Goal: Information Seeking & Learning: Learn about a topic

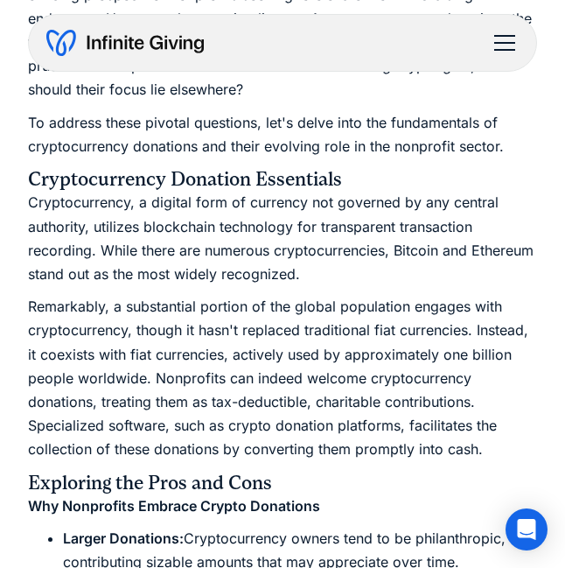
scroll to position [826, 0]
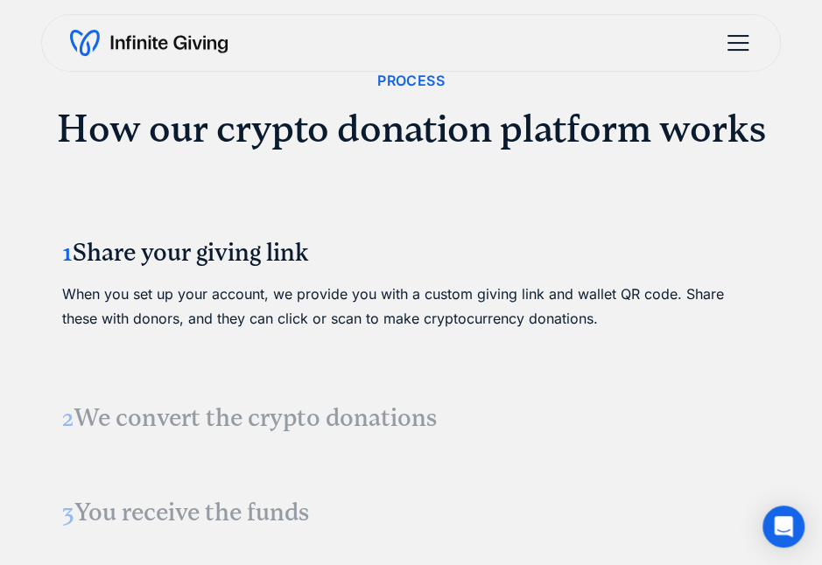
scroll to position [2568, 0]
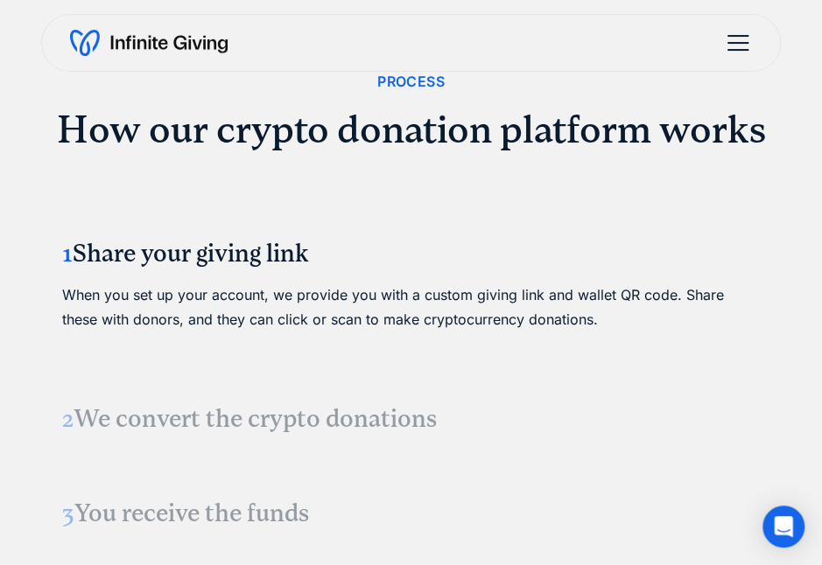
click at [339, 409] on h3 "2 We convert the crypto donations" at bounding box center [411, 420] width 698 height 32
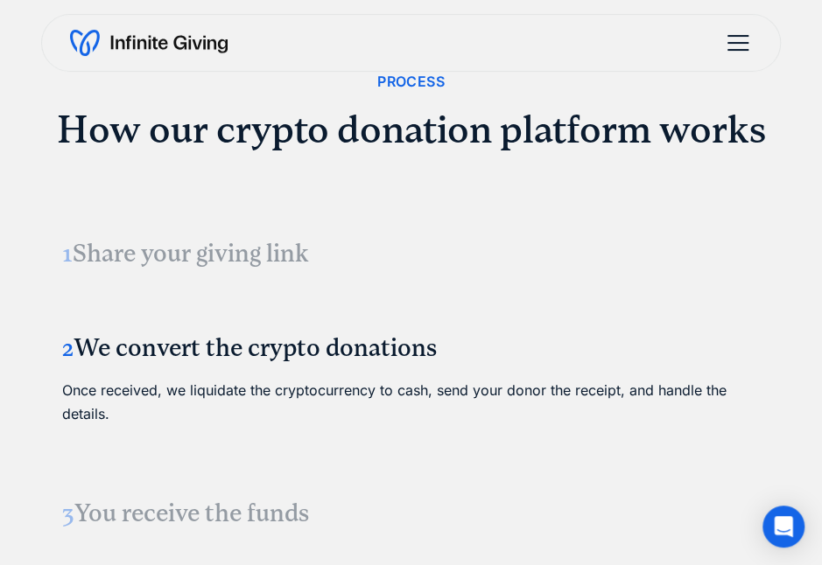
scroll to position [2651, 0]
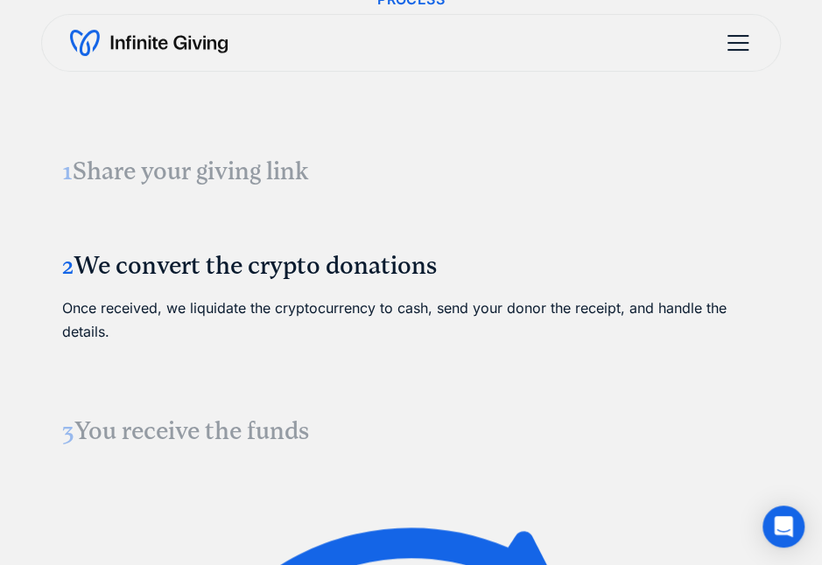
click at [268, 407] on link "3 You receive the funds The converted cash is securely transferred to your nonp…" at bounding box center [411, 432] width 740 height 74
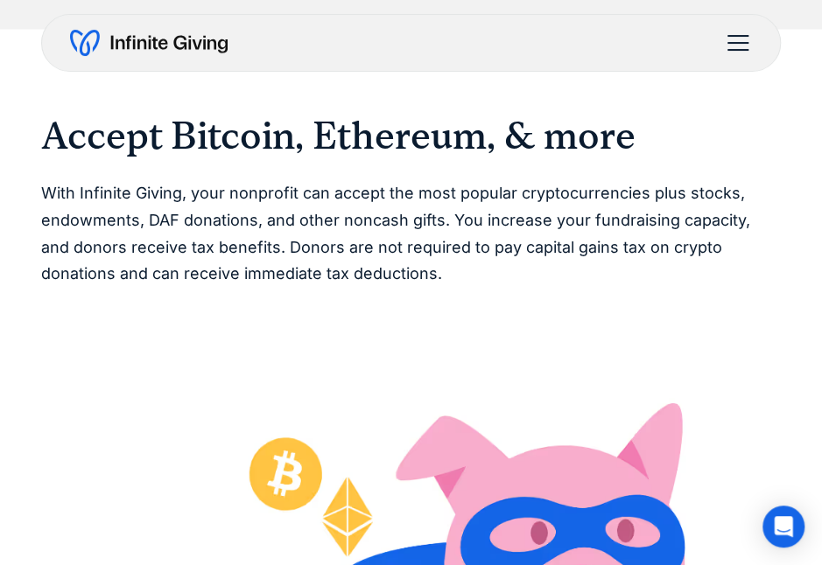
scroll to position [3760, 0]
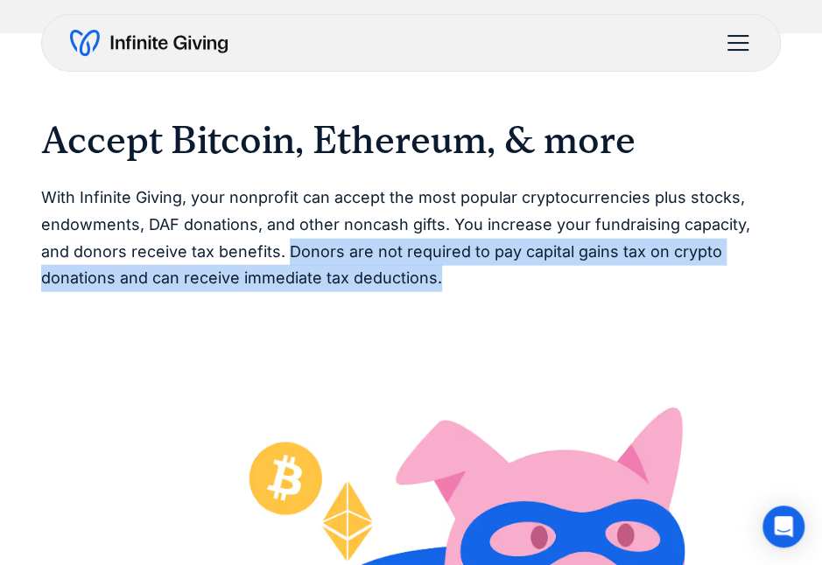
drag, startPoint x: 404, startPoint y: 279, endPoint x: 258, endPoint y: 255, distance: 148.2
click at [258, 255] on p "With Infinite Giving, your nonprofit can accept the most popular cryptocurrenci…" at bounding box center [411, 238] width 740 height 107
copy p "Donors are not required to pay capital gains tax on crypto donations and can re…"
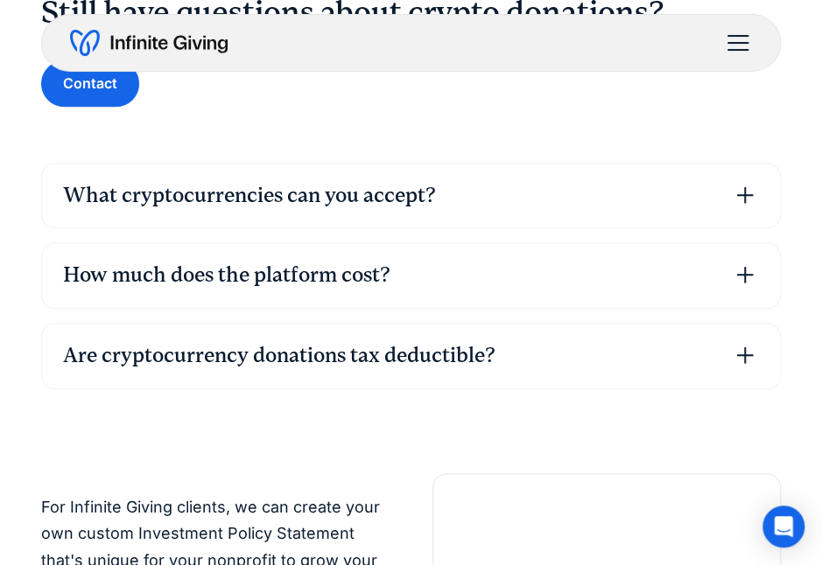
scroll to position [5440, 0]
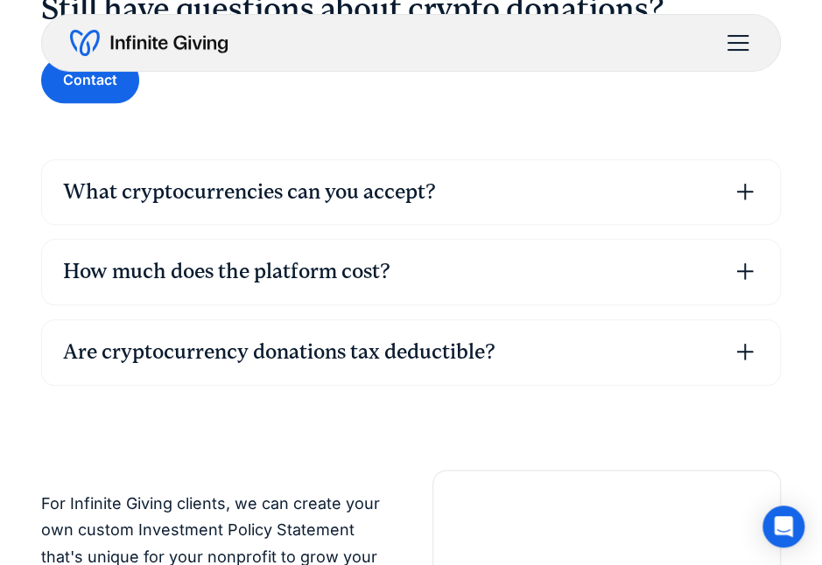
click at [404, 349] on div "Are cryptocurrency donations tax deductible?" at bounding box center [279, 353] width 432 height 30
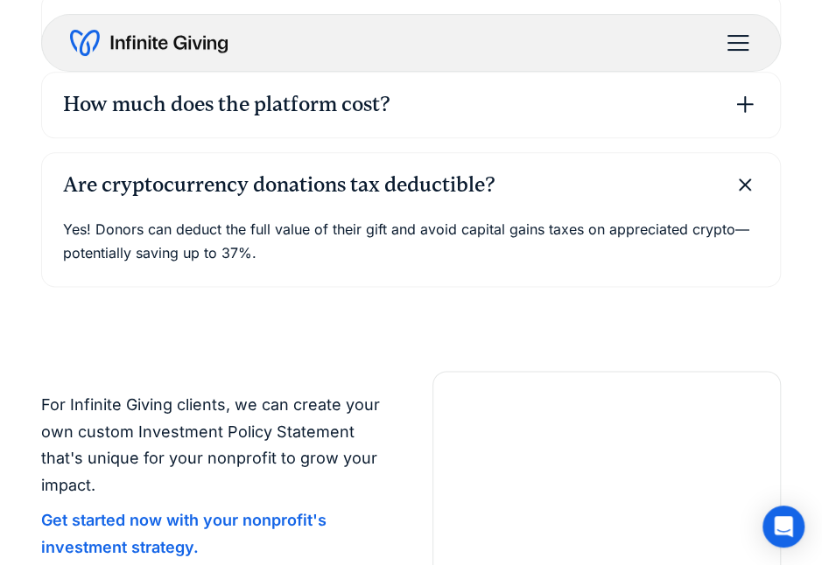
scroll to position [5610, 0]
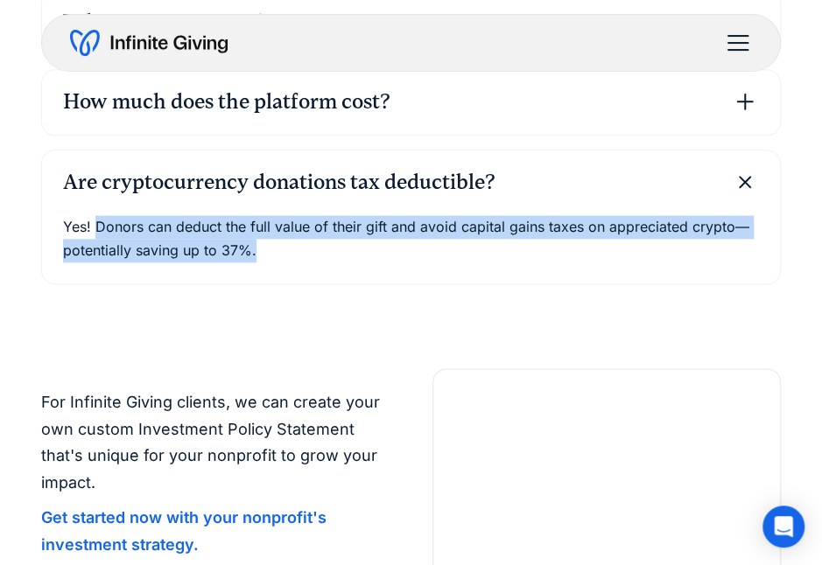
drag, startPoint x: 287, startPoint y: 255, endPoint x: 97, endPoint y: 222, distance: 192.7
click at [97, 222] on p "Yes! Donors can deduct the full value of their gift and avoid capital gains tax…" at bounding box center [411, 238] width 696 height 47
copy p "Donors can deduct the full value of their gift and avoid capital gains taxes on…"
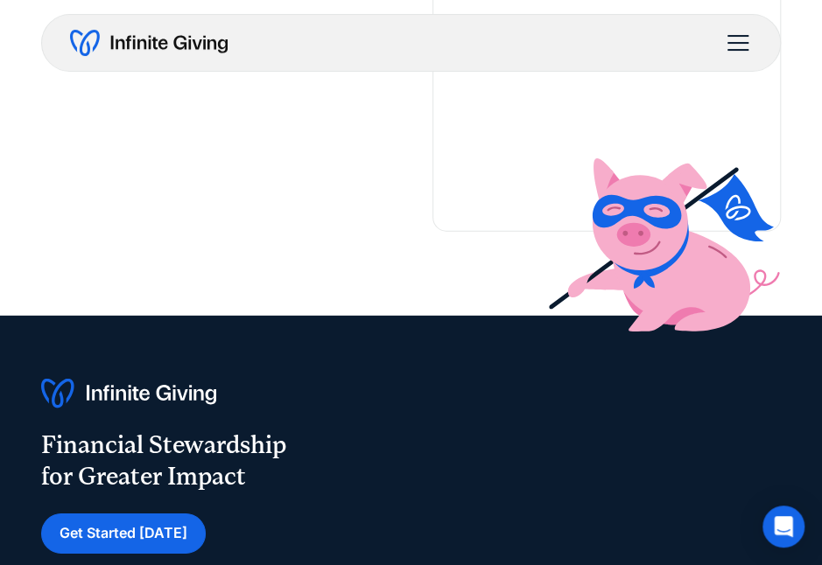
scroll to position [6789, 0]
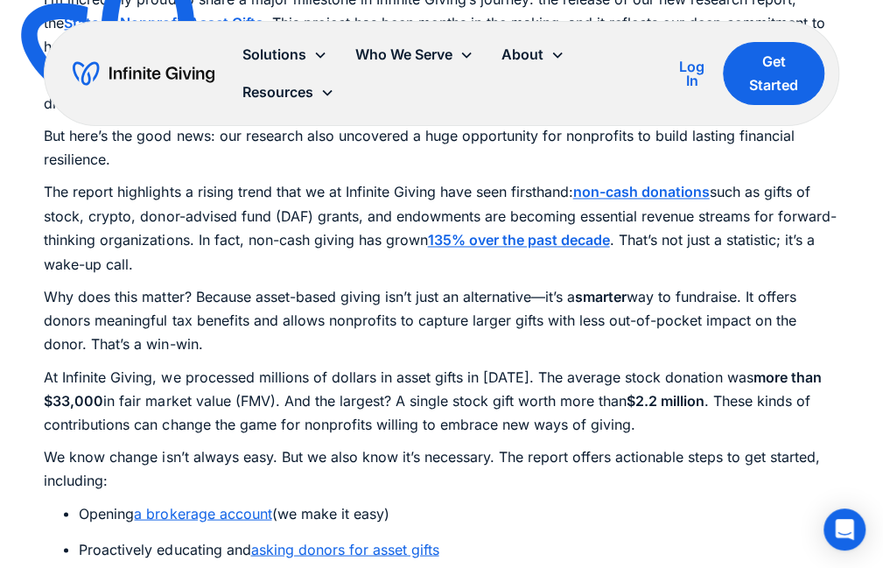
scroll to position [1054, 0]
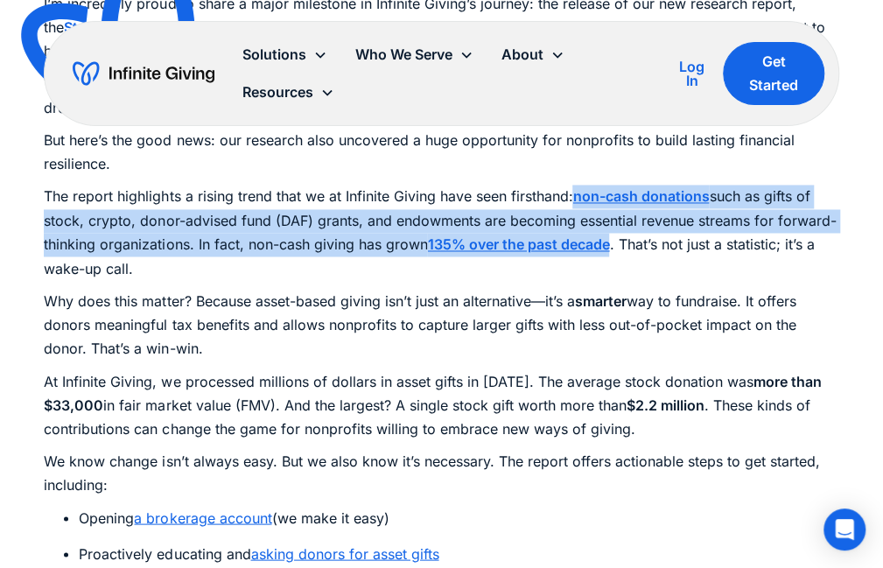
drag, startPoint x: 577, startPoint y: 195, endPoint x: 613, endPoint y: 253, distance: 68.0
click at [613, 253] on p "The report highlights a rising trend that we at Infinite Giving have seen first…" at bounding box center [441, 232] width 795 height 95
copy p "non-cash donations such as gifts of stock, crypto, donor-advised fund (DAF) gra…"
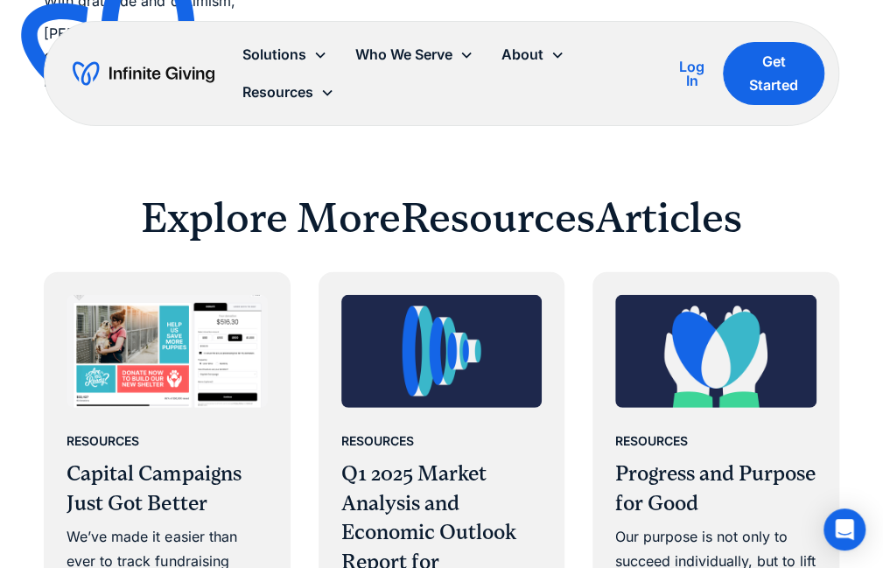
scroll to position [1850, 0]
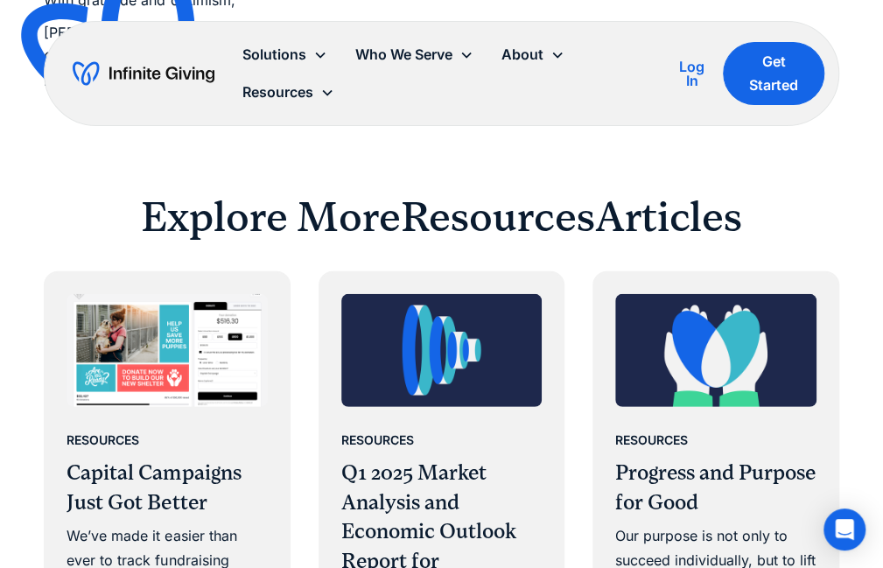
click at [755, 226] on div "Explore More Resources Articles" at bounding box center [441, 217] width 795 height 53
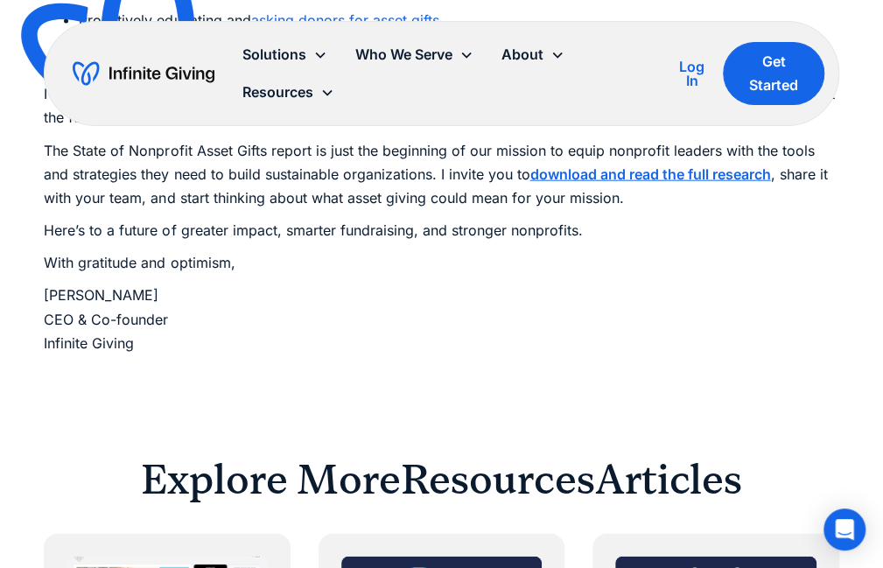
scroll to position [1586, 0]
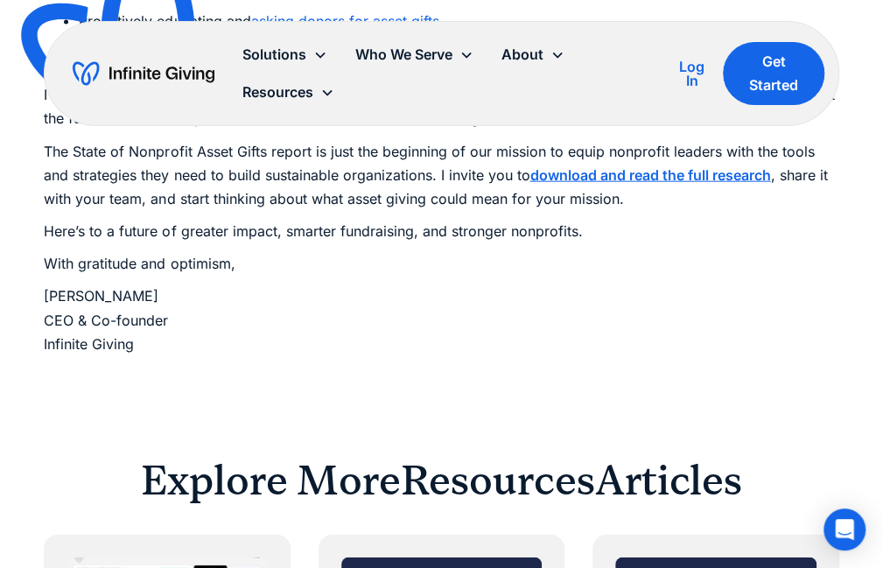
click at [629, 169] on strong "download and read the full research" at bounding box center [650, 175] width 241 height 18
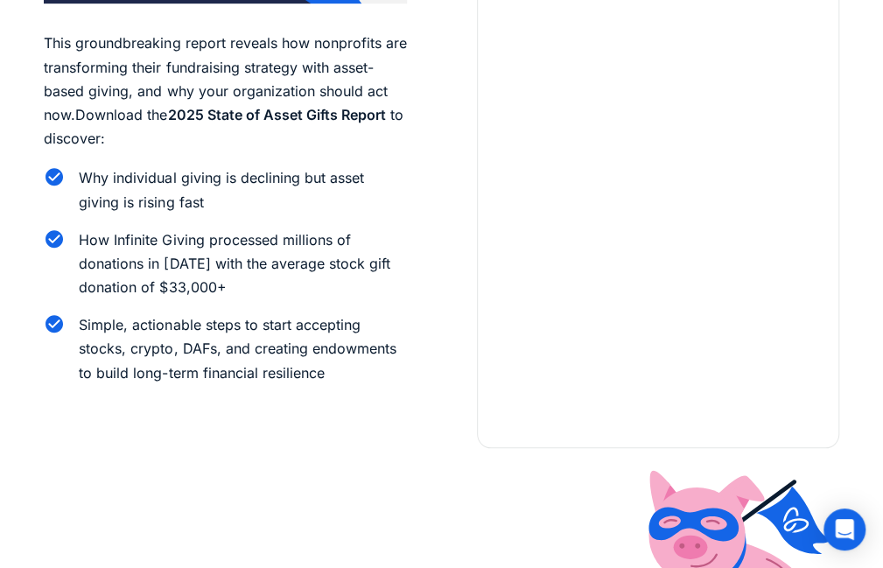
scroll to position [112, 0]
